Goal: Transaction & Acquisition: Subscribe to service/newsletter

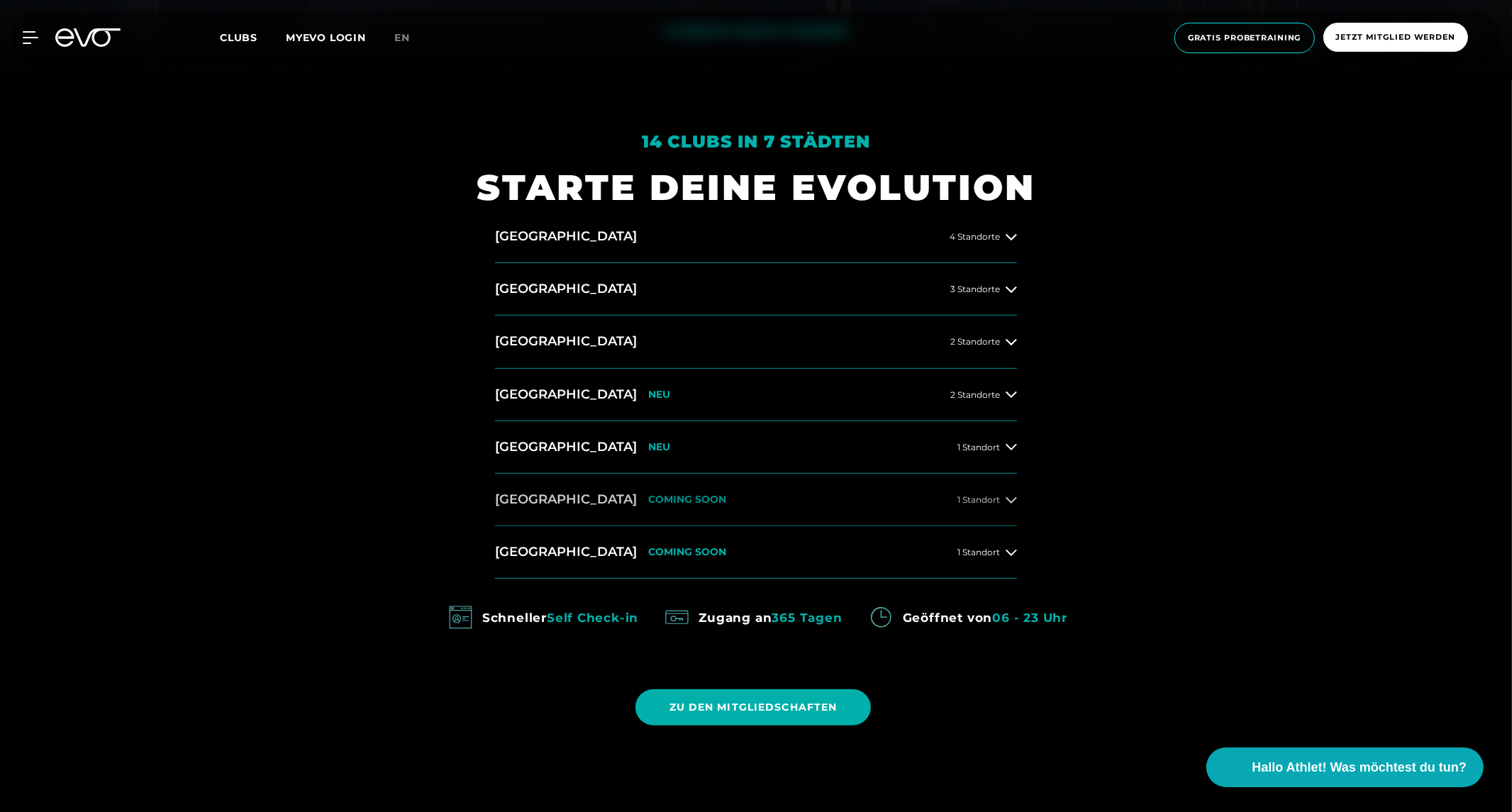
scroll to position [721, 0]
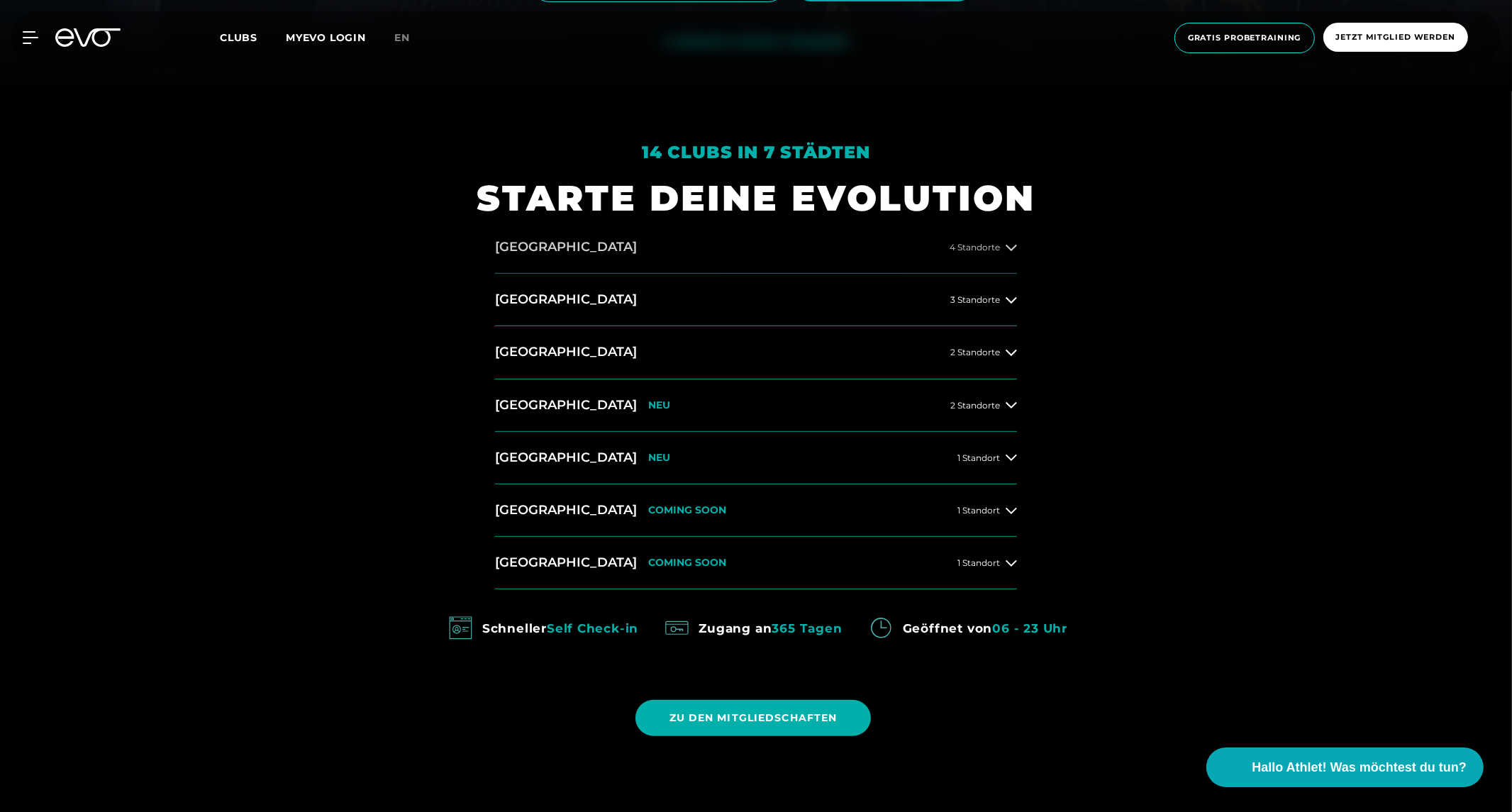
click at [547, 253] on h2 "[GEOGRAPHIC_DATA]" at bounding box center [565, 247] width 141 height 18
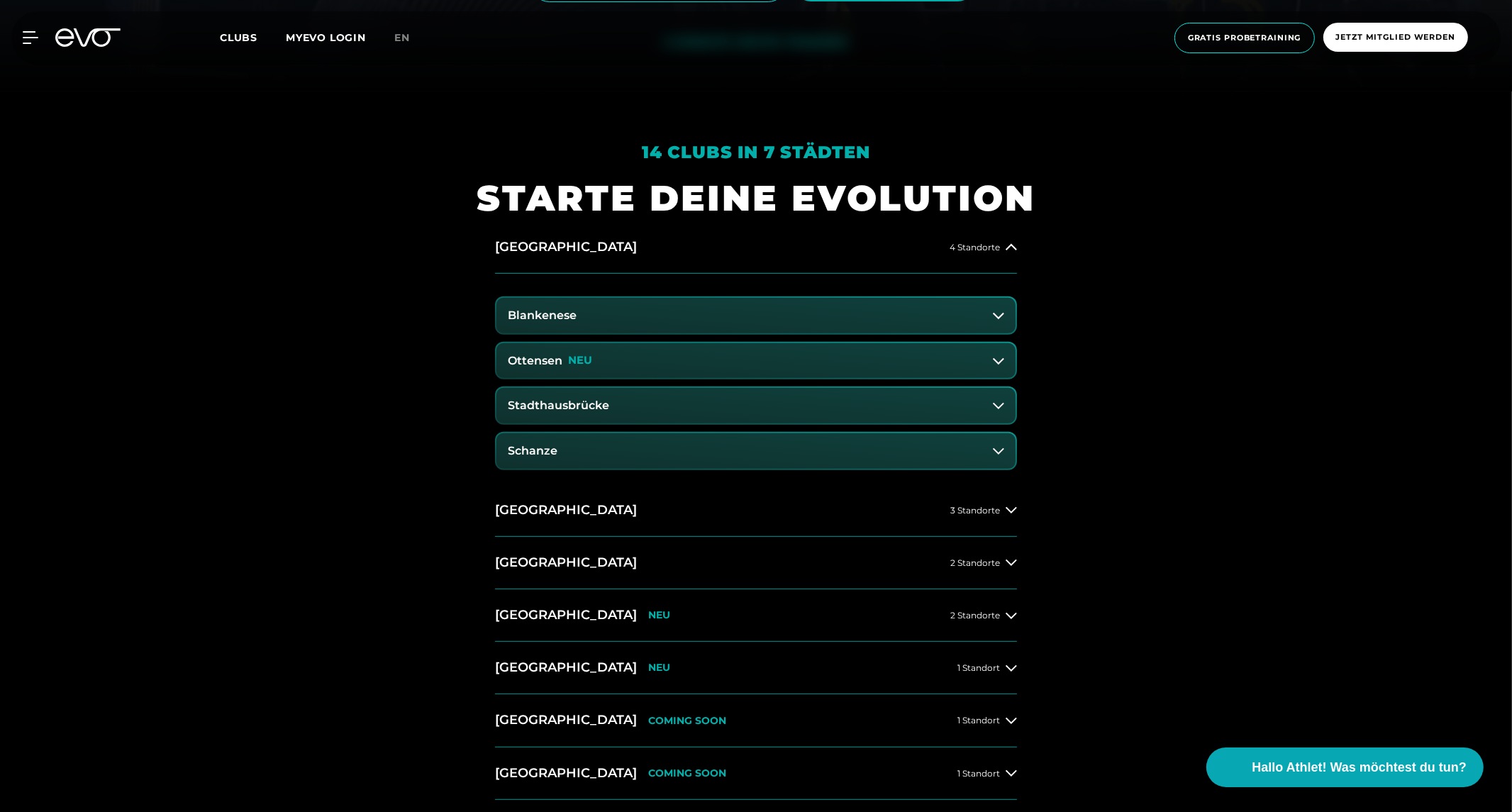
click at [535, 447] on h3 "Schanze" at bounding box center [532, 451] width 49 height 13
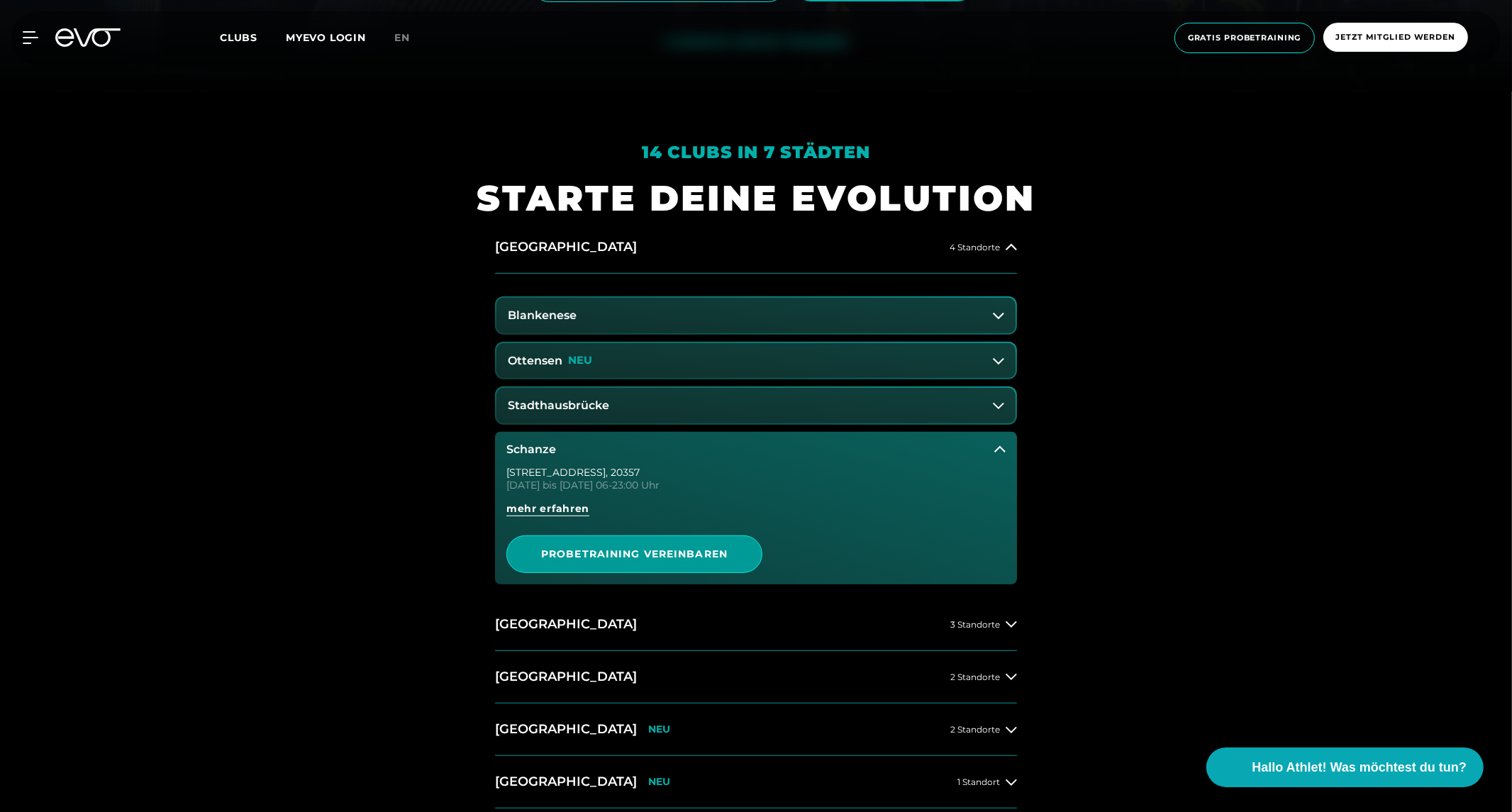
click at [626, 549] on span "PROBETRAINING VEREINBAREN" at bounding box center [634, 554] width 187 height 15
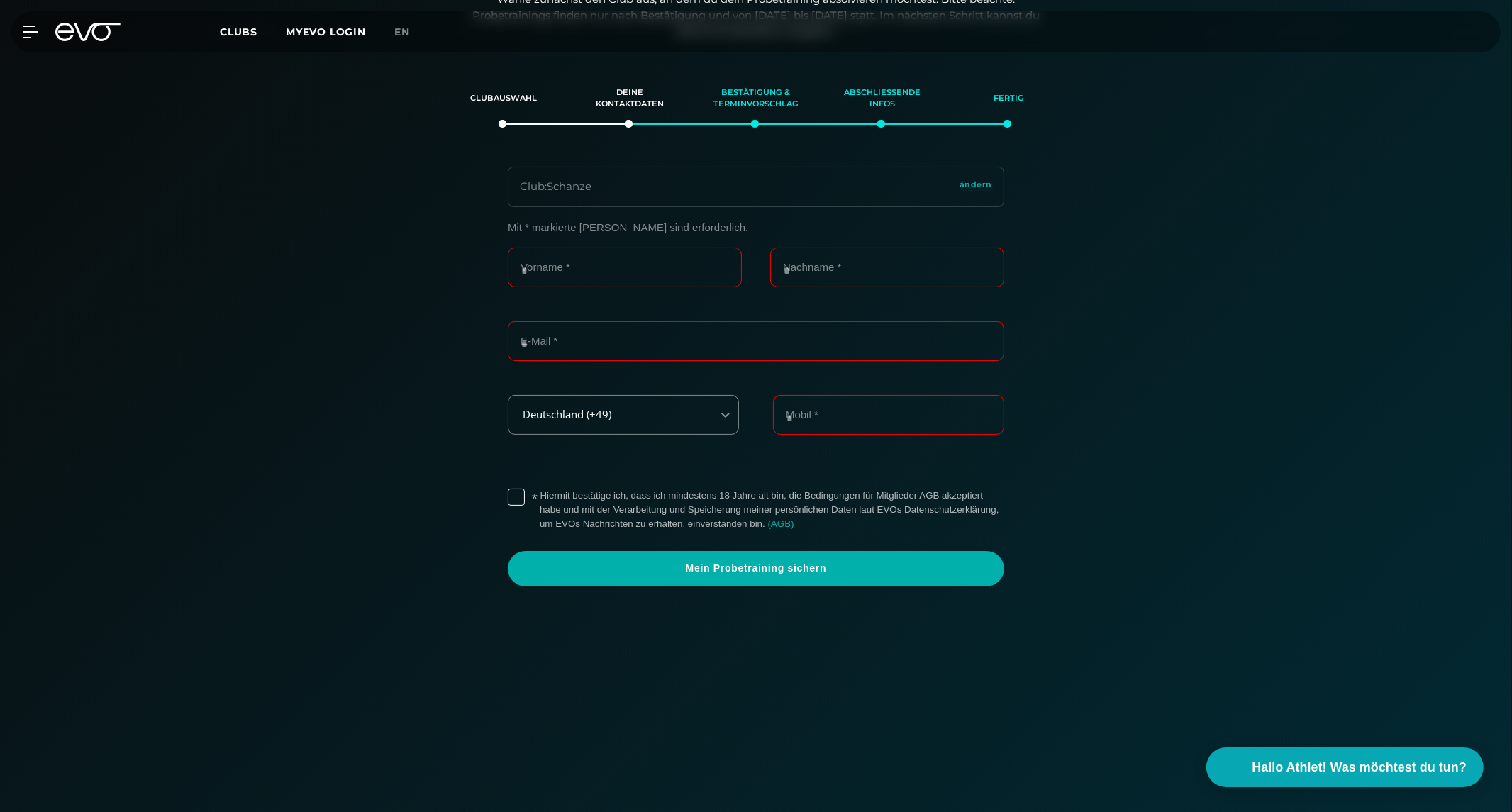
scroll to position [243, 0]
click at [80, 26] on icon at bounding box center [87, 32] width 65 height 19
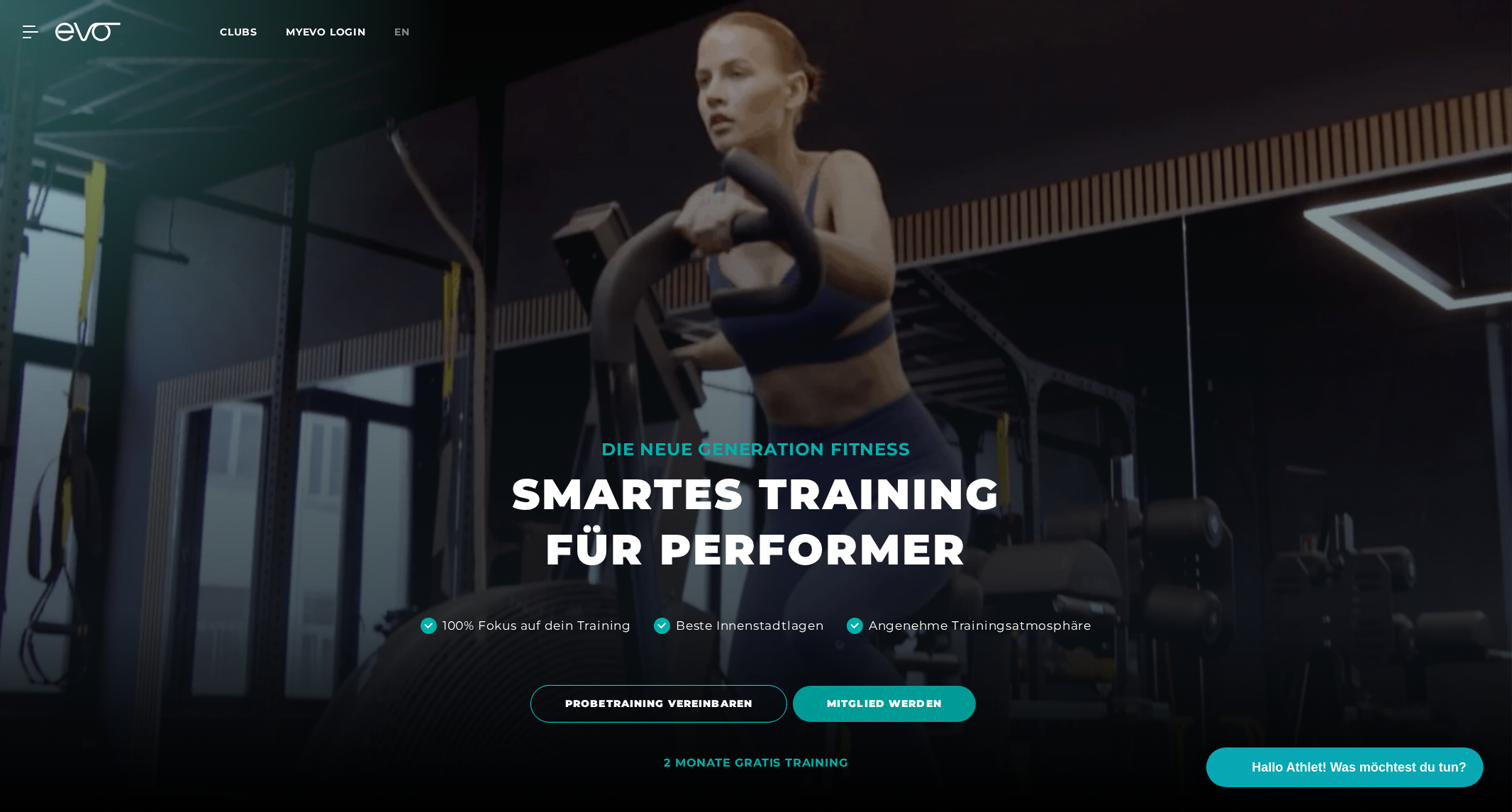
click at [894, 698] on span "MITGLIED WERDEN" at bounding box center [885, 704] width 115 height 15
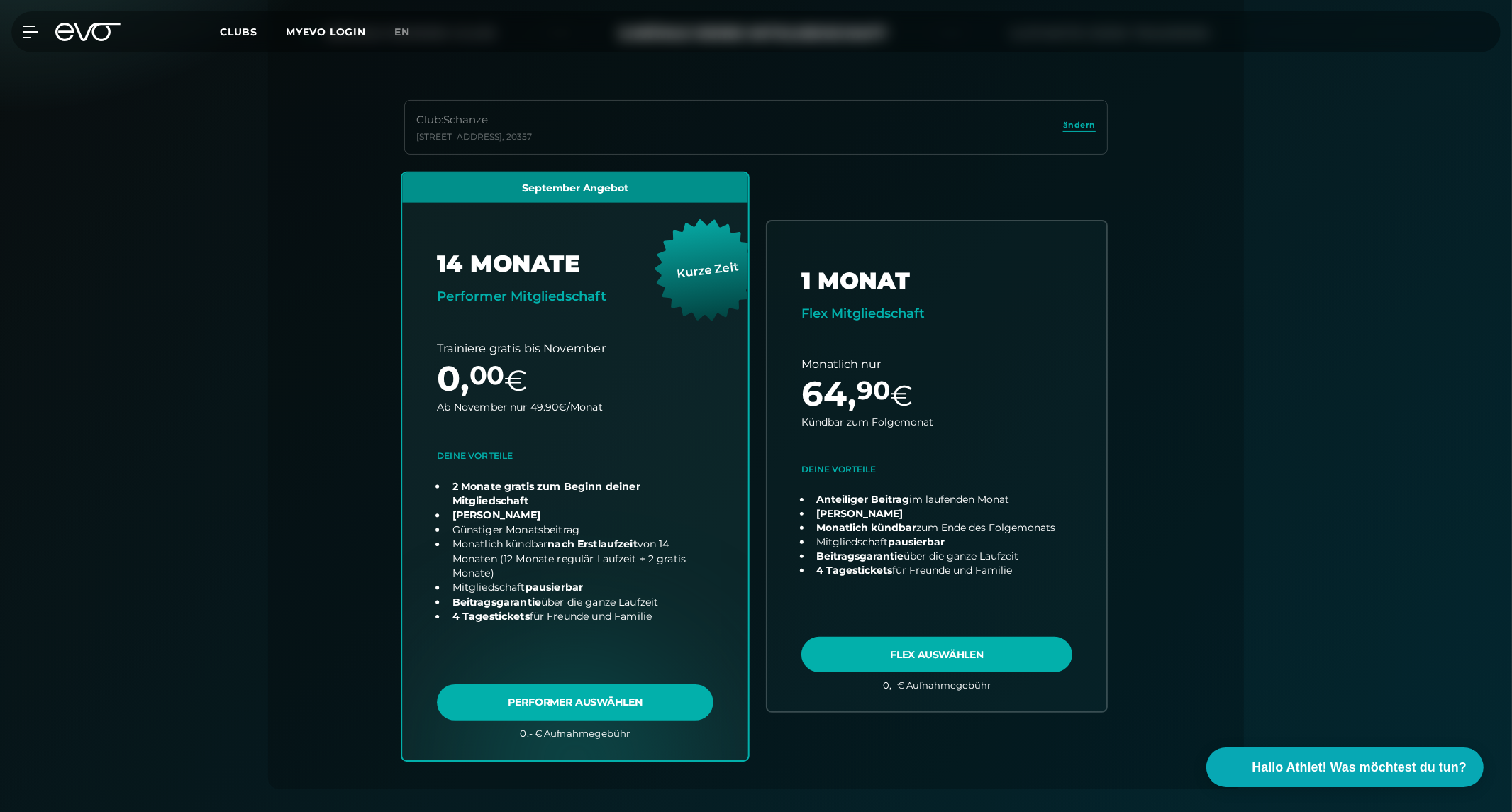
scroll to position [338, 0]
